Goal: Navigation & Orientation: Find specific page/section

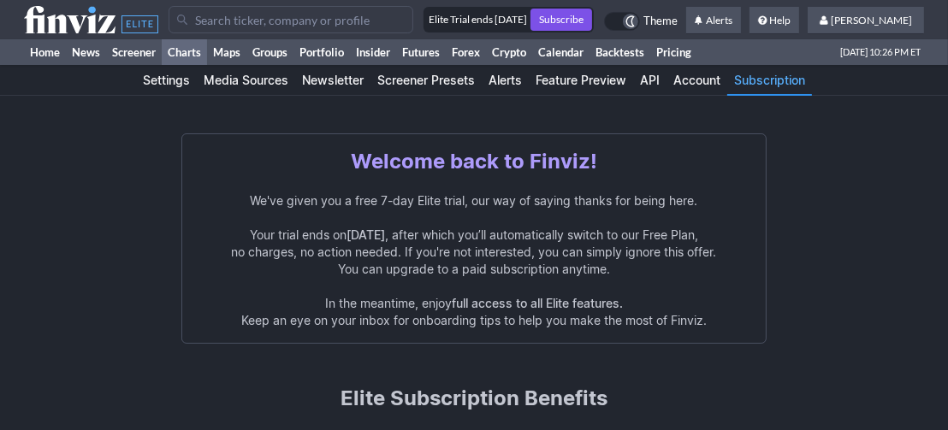
click at [169, 45] on link "Charts" at bounding box center [184, 52] width 45 height 26
click at [222, 48] on link "Maps" at bounding box center [226, 52] width 39 height 26
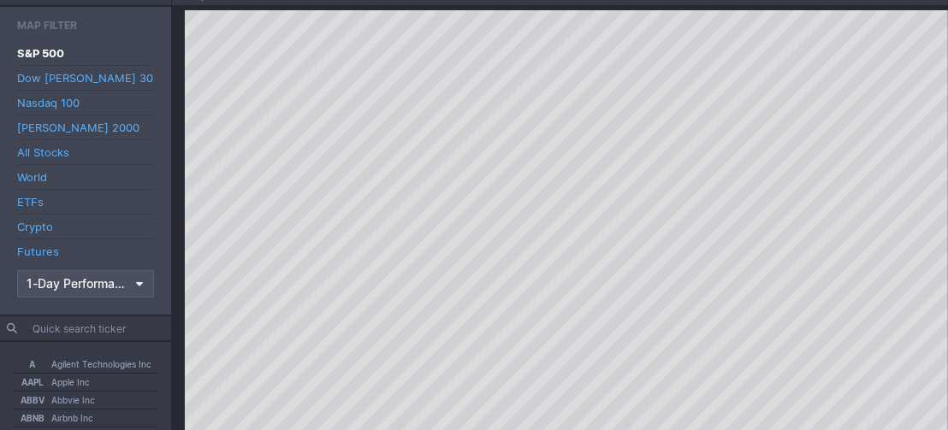
scroll to position [134, 0]
